Goal: Task Accomplishment & Management: Use online tool/utility

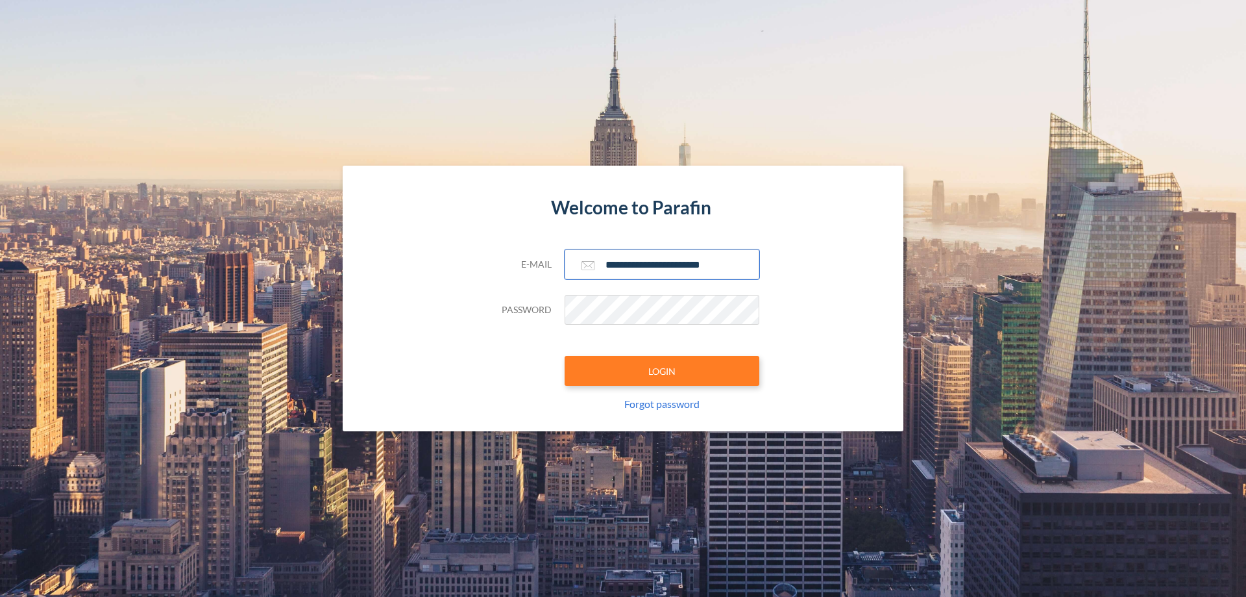
type input "**********"
click at [662, 371] on button "LOGIN" at bounding box center [662, 371] width 195 height 30
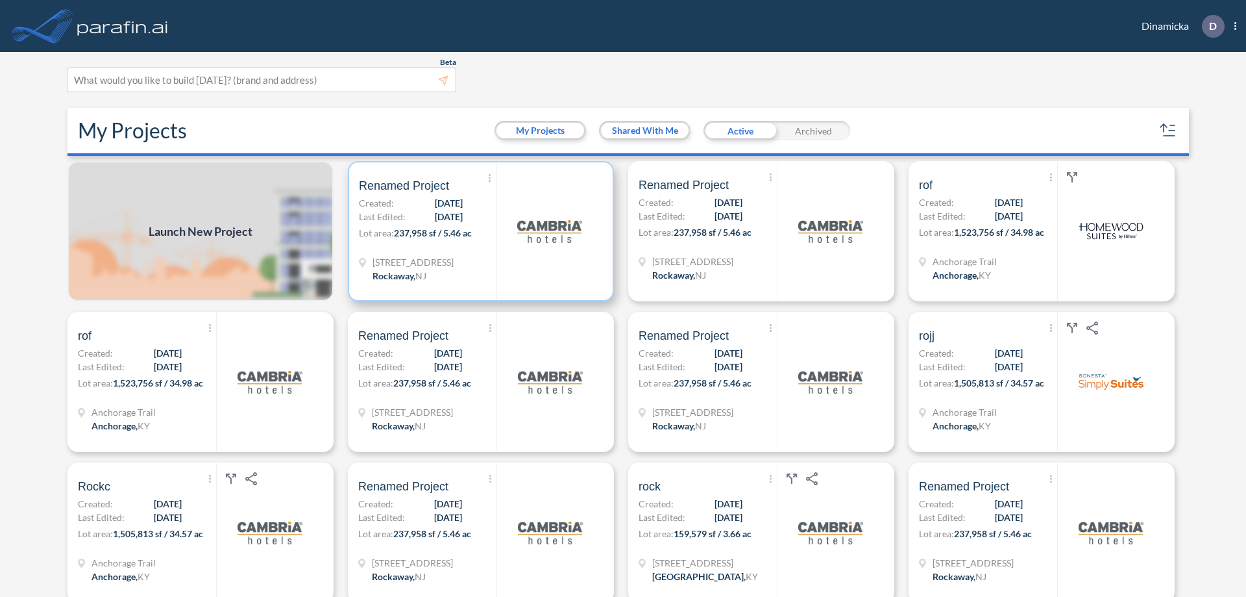
scroll to position [3, 0]
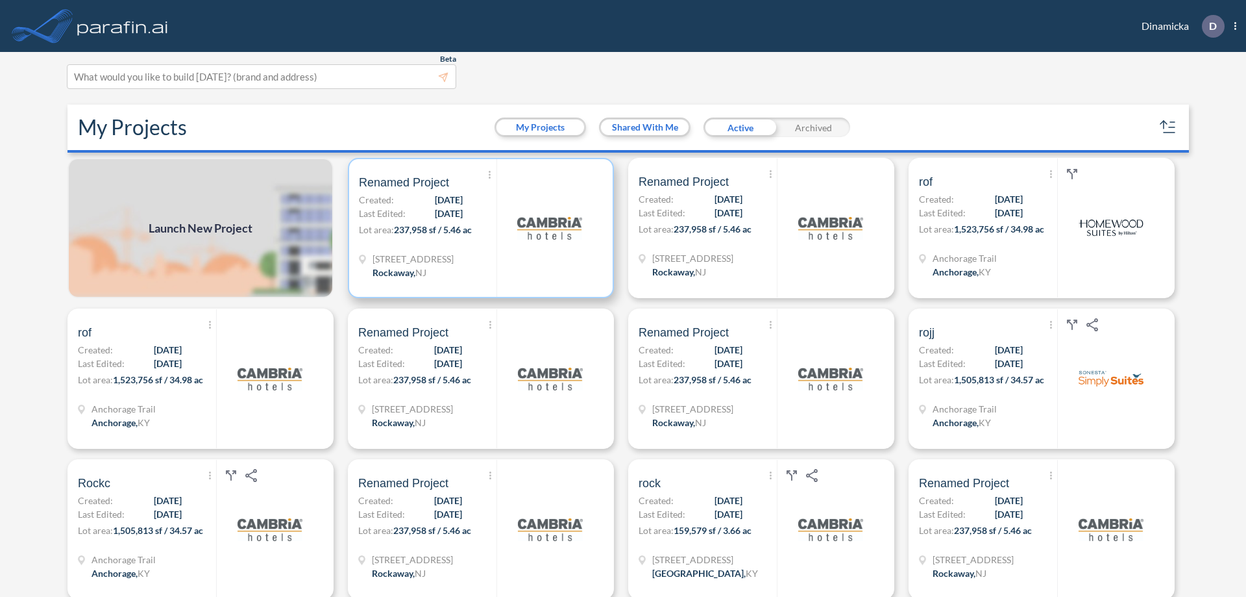
click at [478, 228] on p "Lot area: 237,958 sf / 5.46 ac" at bounding box center [428, 232] width 138 height 19
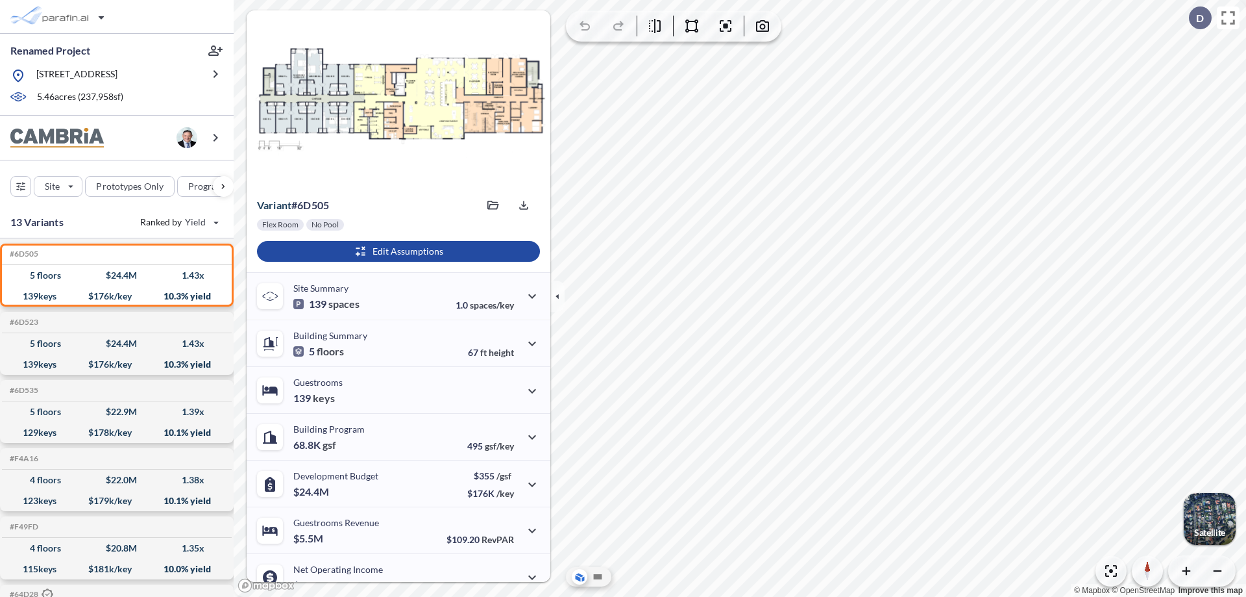
scroll to position [66, 0]
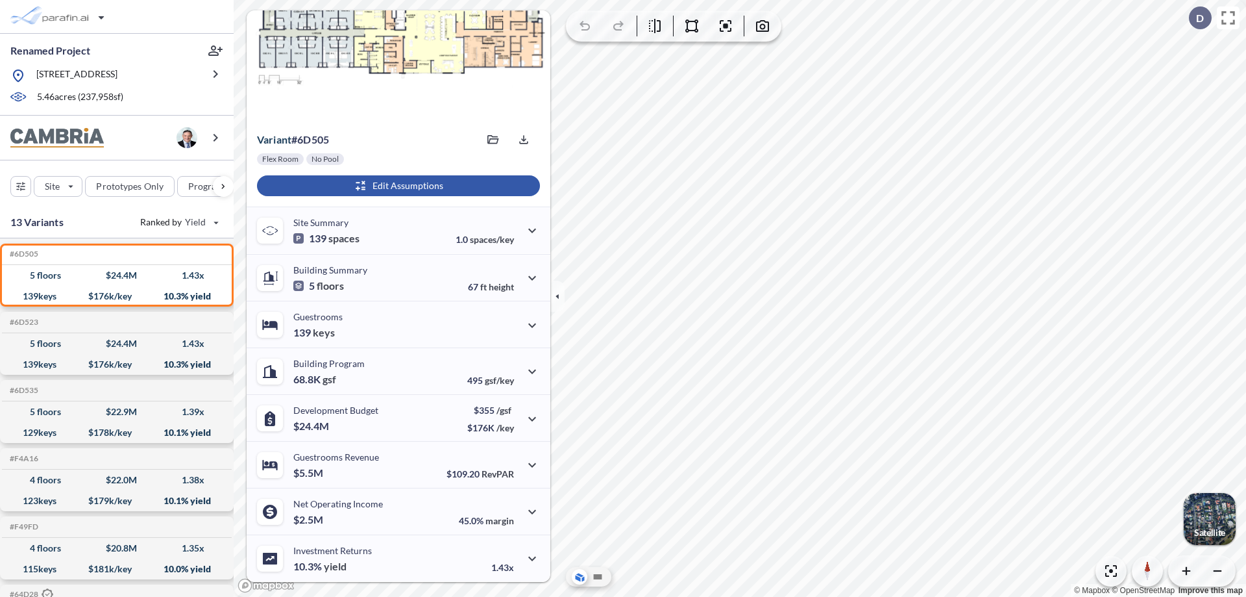
click at [397, 186] on div "button" at bounding box center [398, 185] width 283 height 21
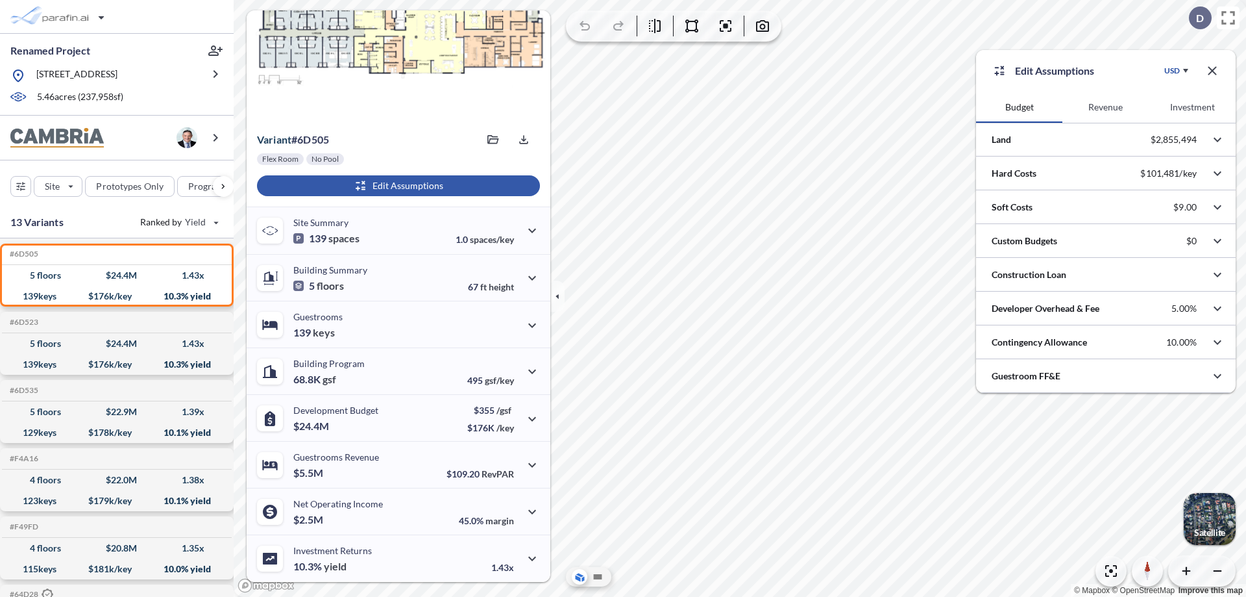
click at [1106, 107] on button "Revenue" at bounding box center [1106, 107] width 86 height 31
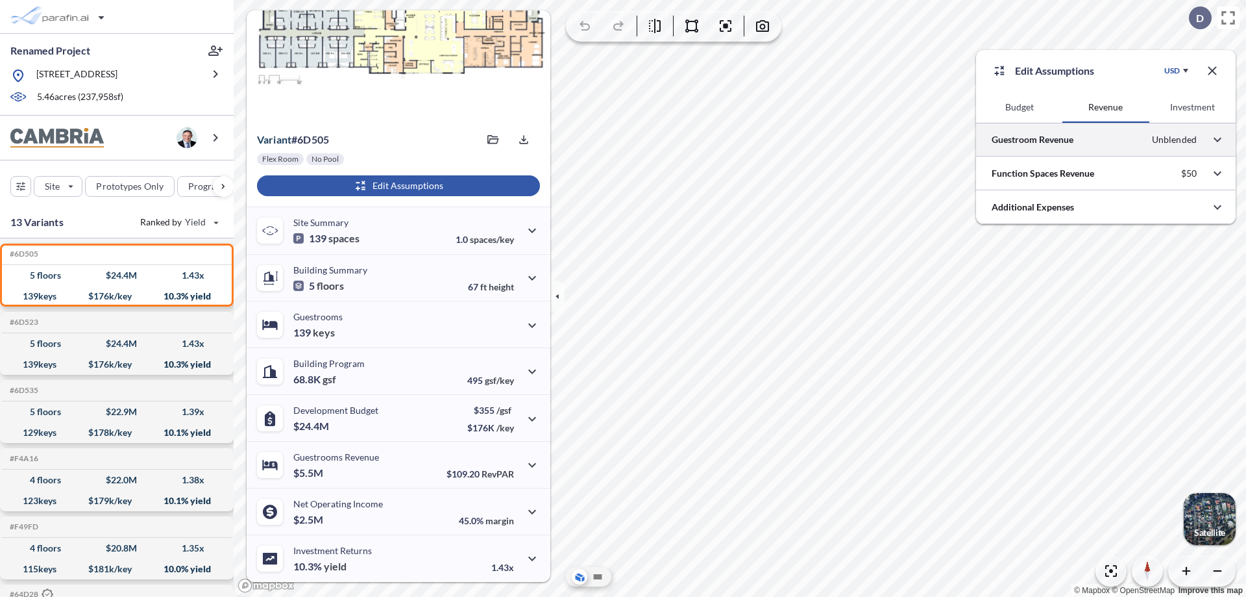
click at [1106, 140] on div at bounding box center [1106, 139] width 260 height 33
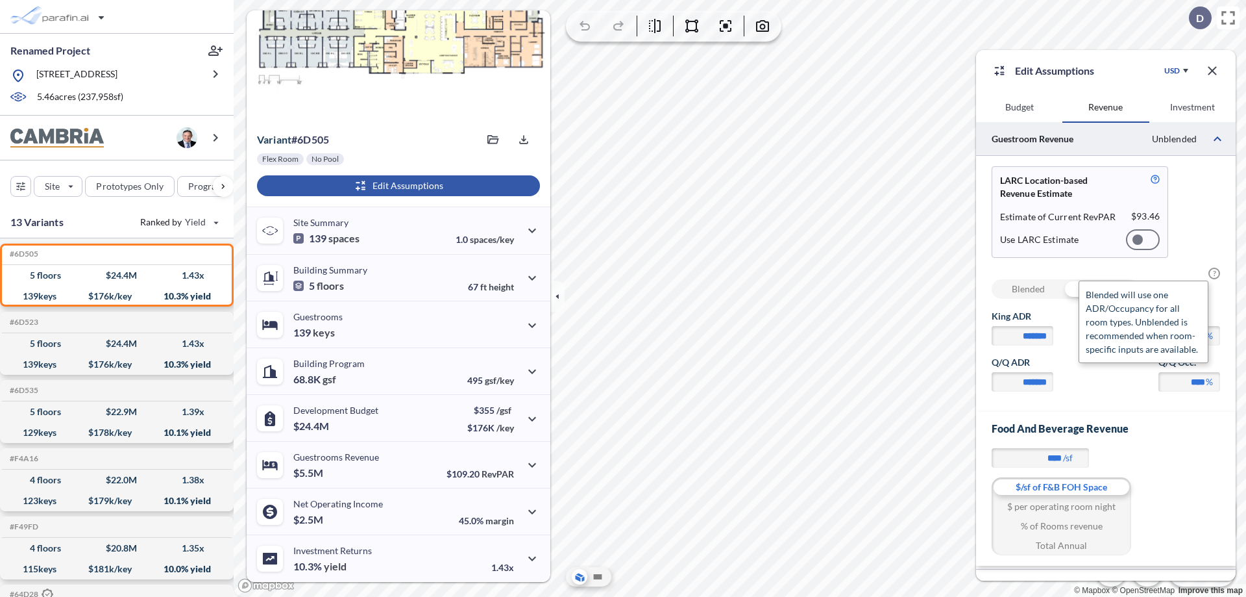
scroll to position [56, 0]
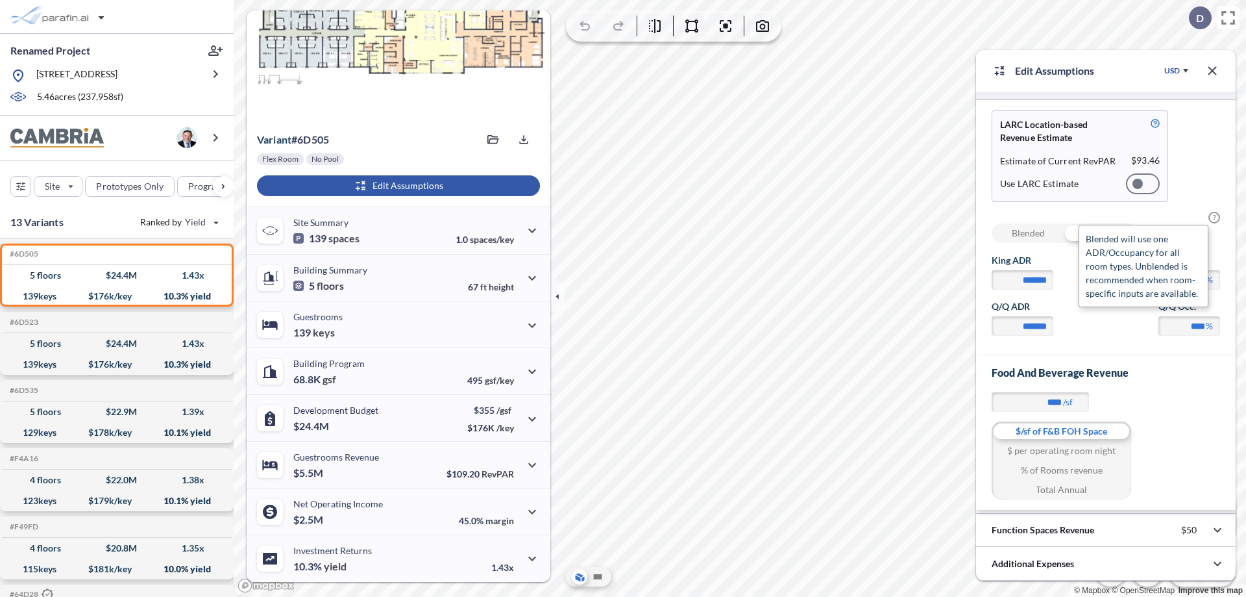
click at [1215, 217] on span "?" at bounding box center [1215, 218] width 12 height 12
